Goal: Task Accomplishment & Management: Use online tool/utility

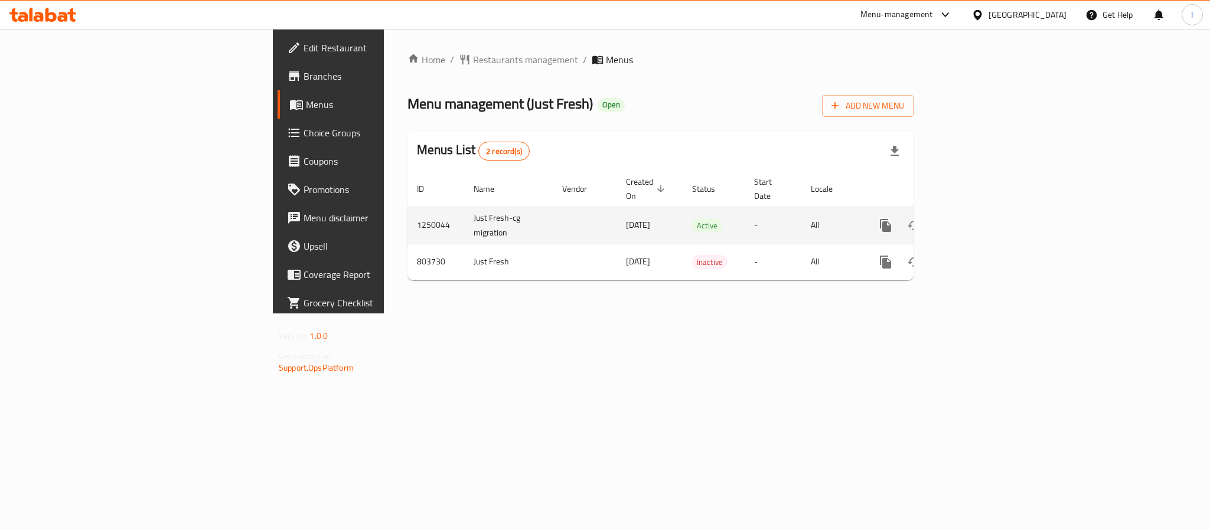
click at [978, 218] on icon "enhanced table" at bounding box center [970, 225] width 14 height 14
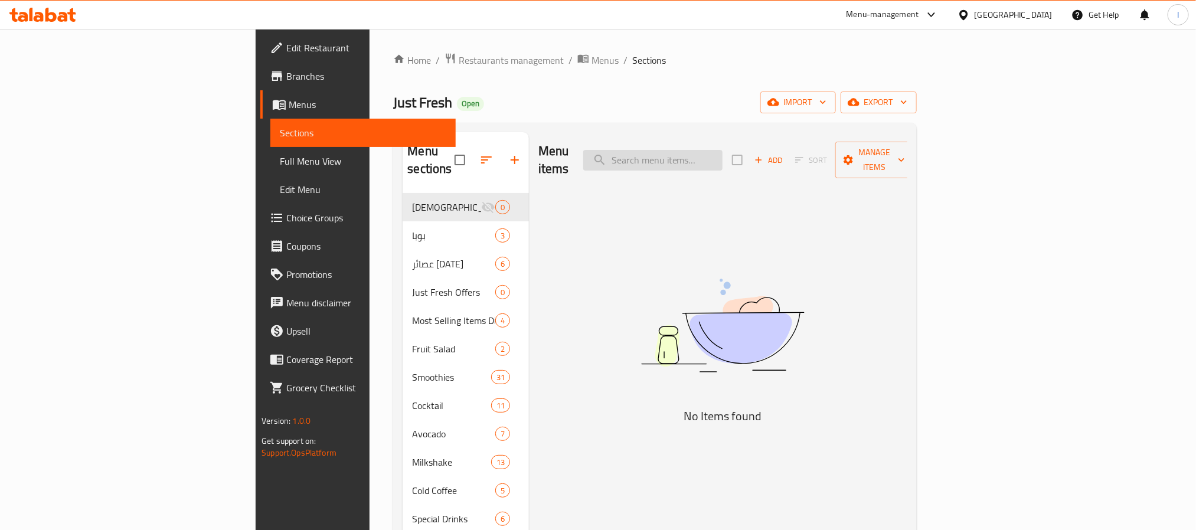
click at [723, 161] on input "search" at bounding box center [652, 160] width 139 height 21
click at [723, 150] on input "search" at bounding box center [652, 160] width 139 height 21
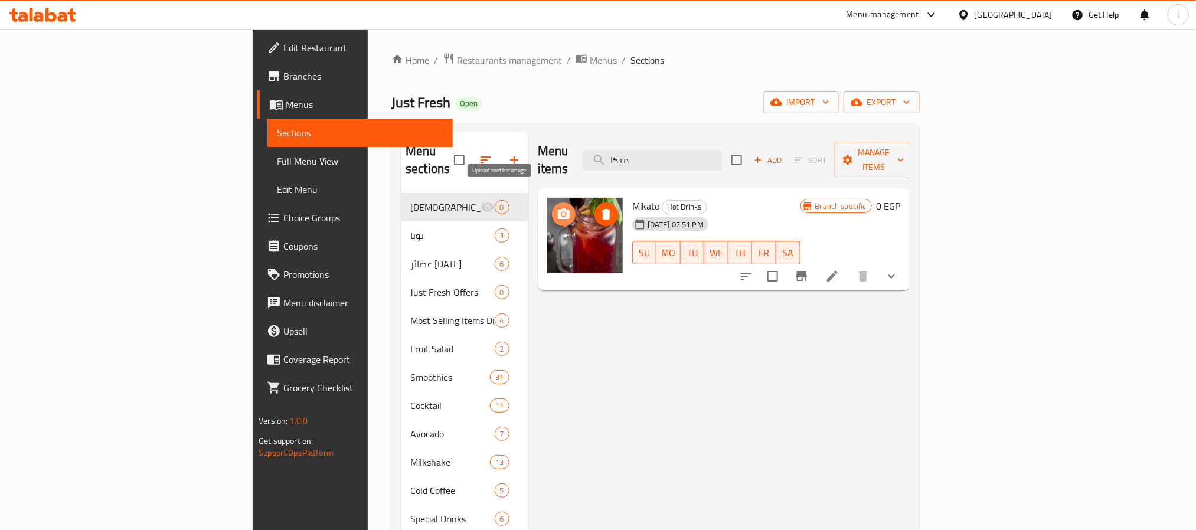
click at [558, 208] on icon "upload picture" at bounding box center [564, 213] width 12 height 11
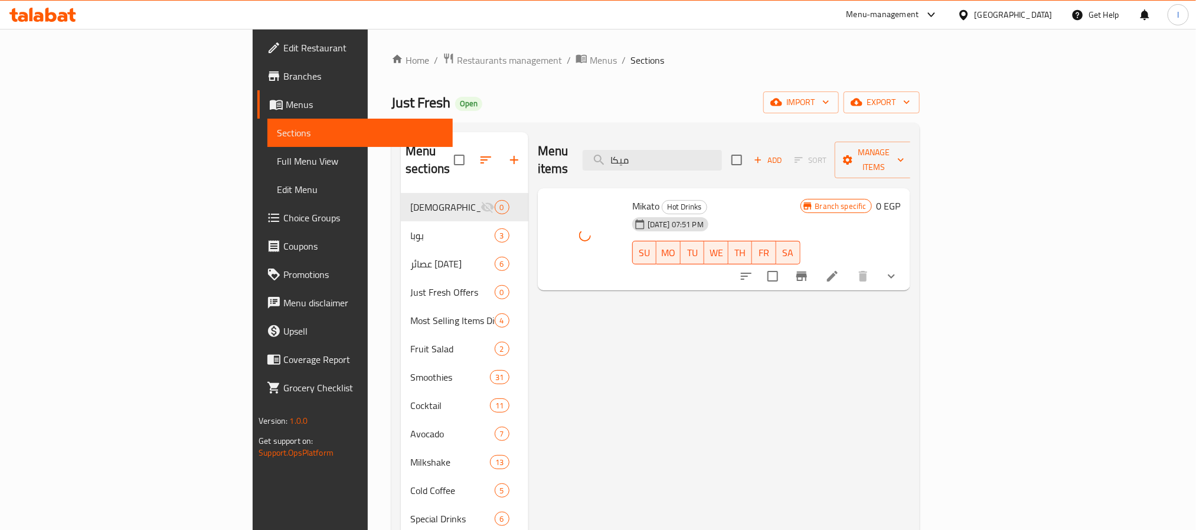
click at [593, 110] on div "Just Fresh Open import export" at bounding box center [655, 103] width 528 height 22
click at [714, 150] on input "ميكا" at bounding box center [652, 160] width 139 height 21
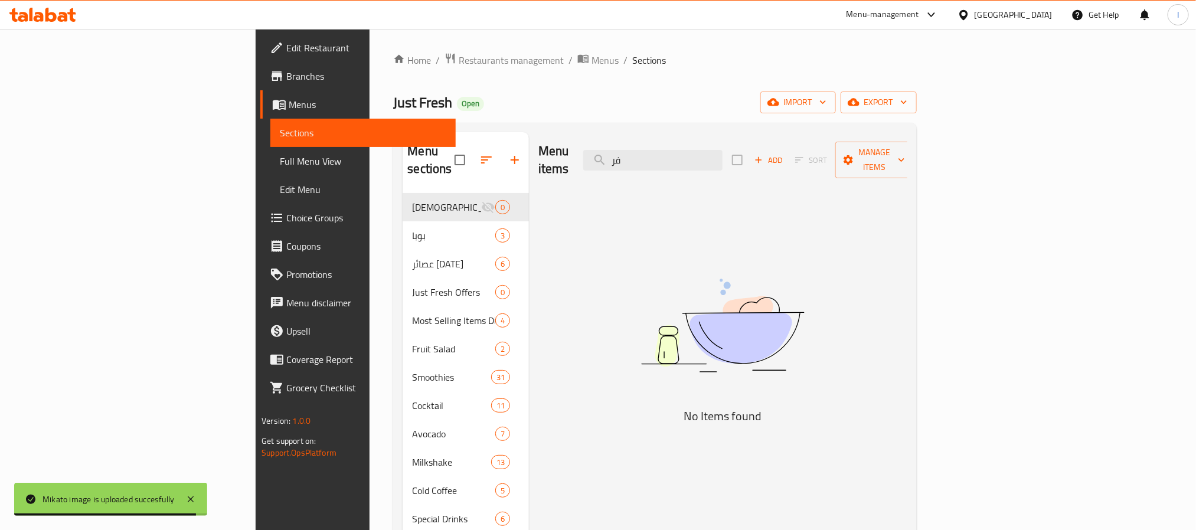
type input "ف"
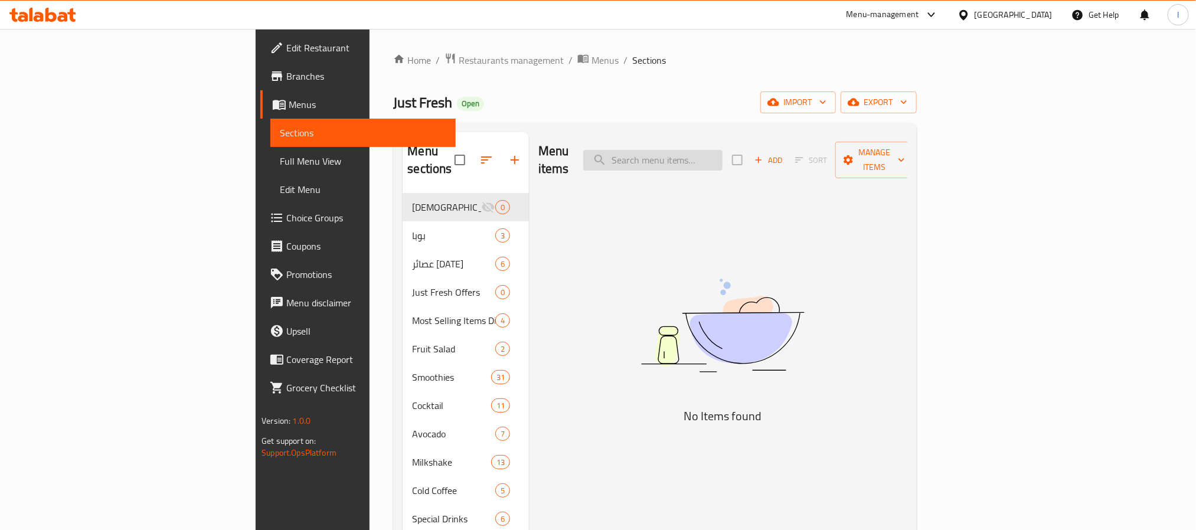
click at [723, 155] on input "search" at bounding box center [652, 160] width 139 height 21
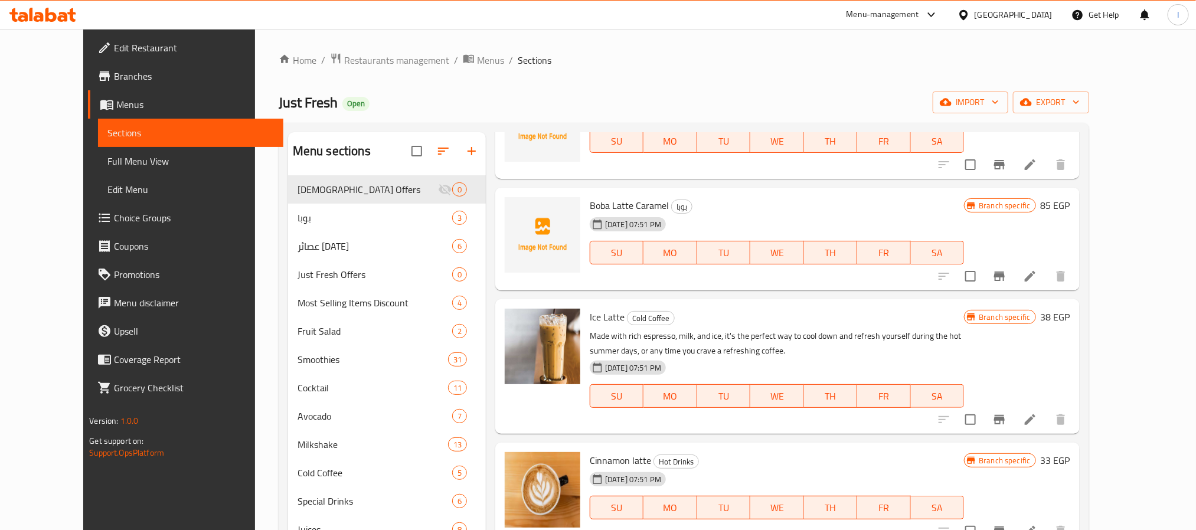
scroll to position [217, 0]
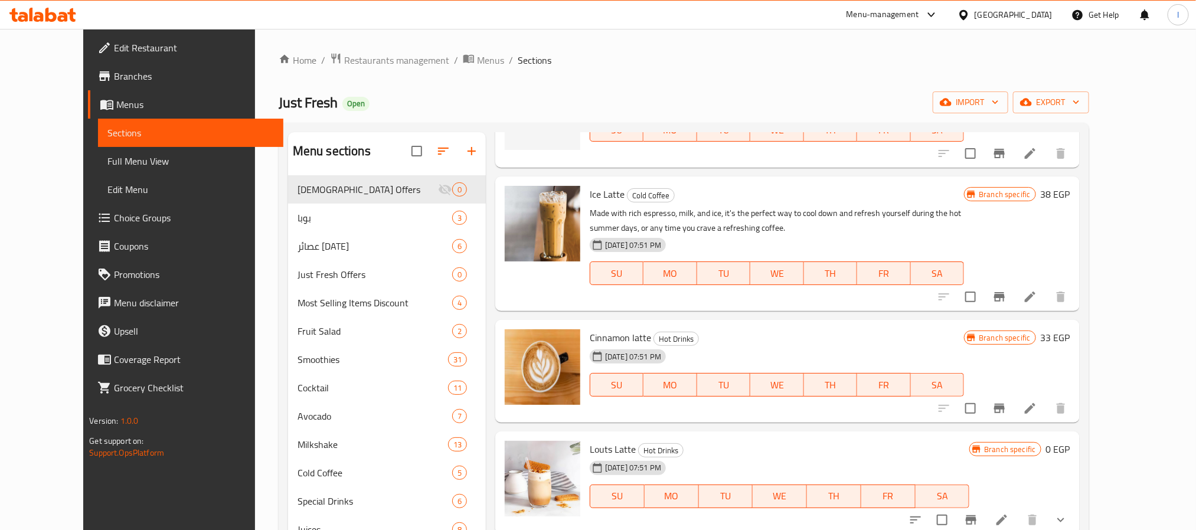
click at [592, 200] on span "Ice Latte" at bounding box center [607, 194] width 35 height 18
copy h6 "Latte"
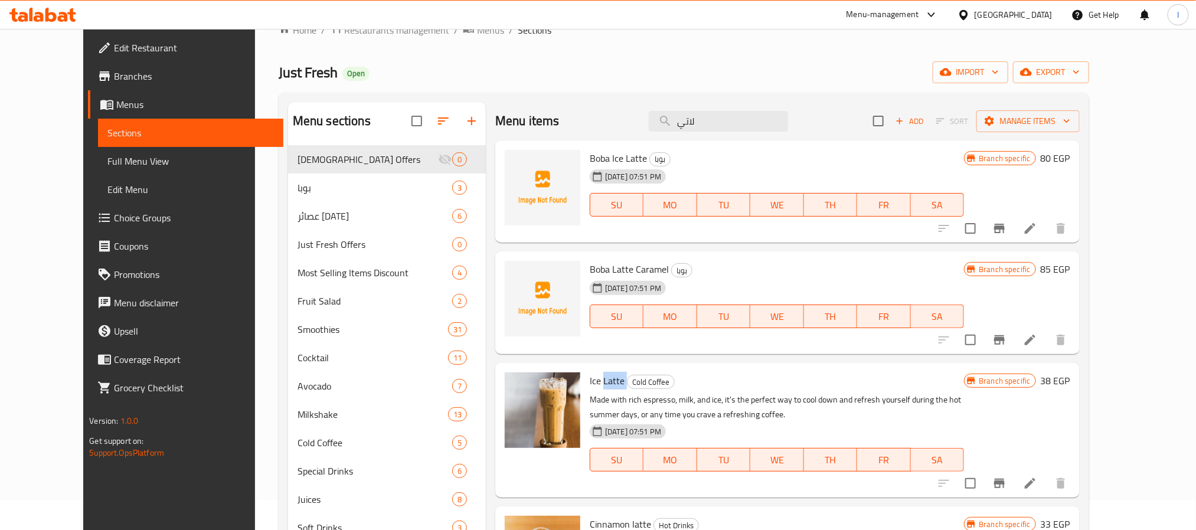
scroll to position [0, 0]
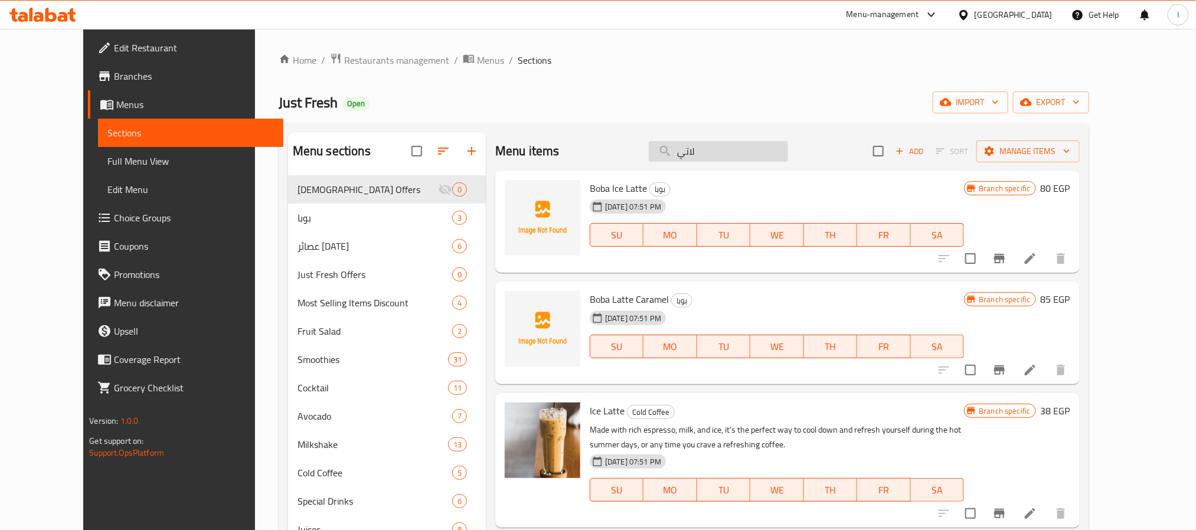
click at [731, 155] on input "لاتي" at bounding box center [718, 151] width 139 height 21
paste input "Latte"
type input "Latte"
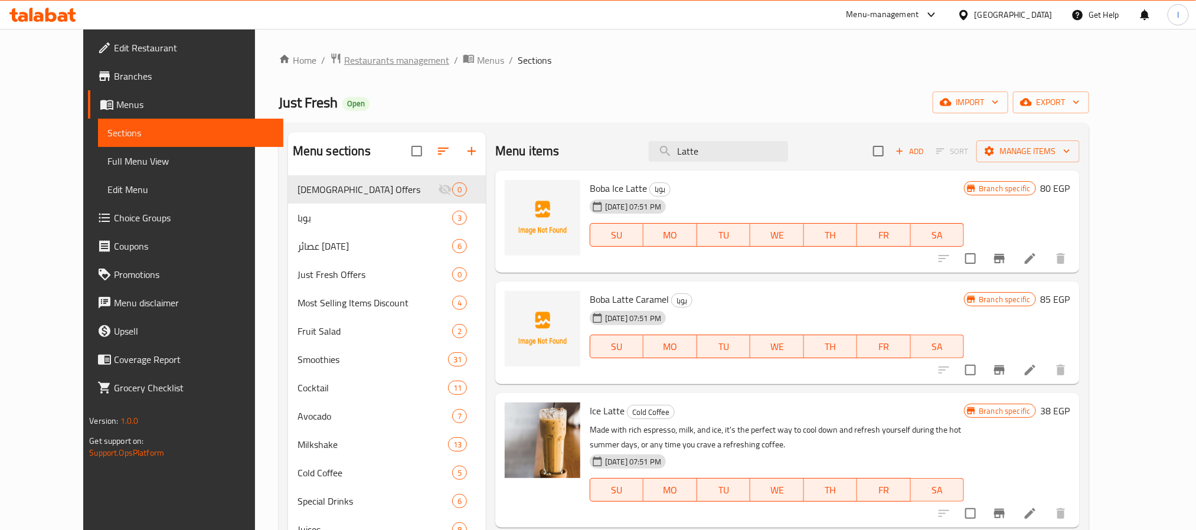
click at [354, 67] on span "Restaurants management" at bounding box center [396, 60] width 105 height 14
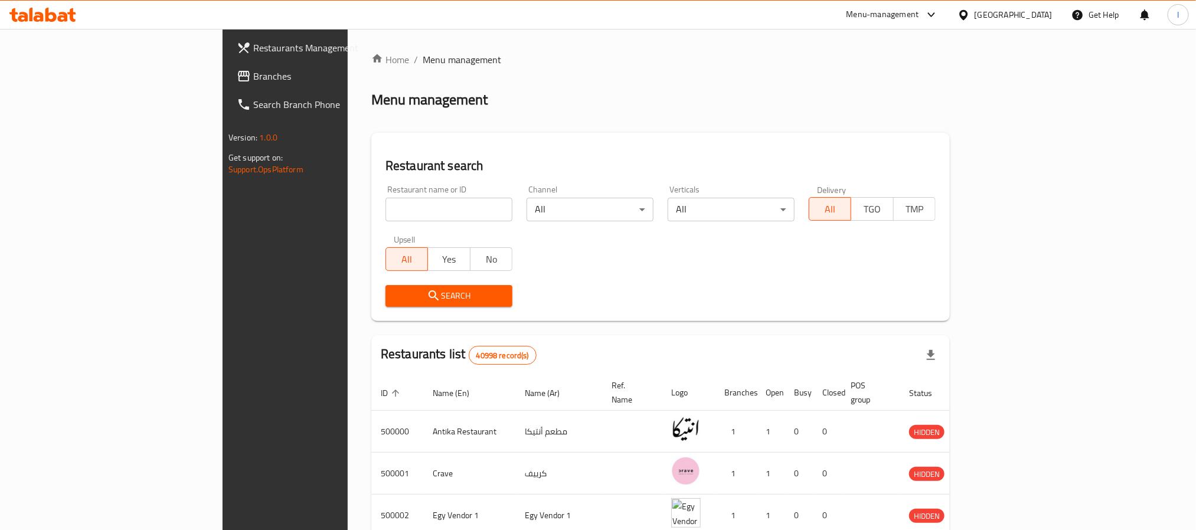
click at [385, 214] on input "search" at bounding box center [448, 210] width 127 height 24
click at [253, 53] on span "Restaurants Management" at bounding box center [332, 48] width 159 height 14
